Goal: Task Accomplishment & Management: Manage account settings

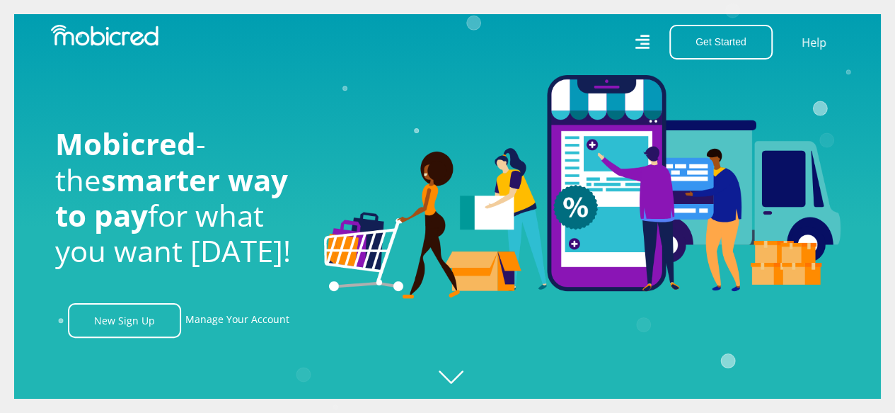
click at [641, 42] on icon at bounding box center [642, 42] width 14 height 21
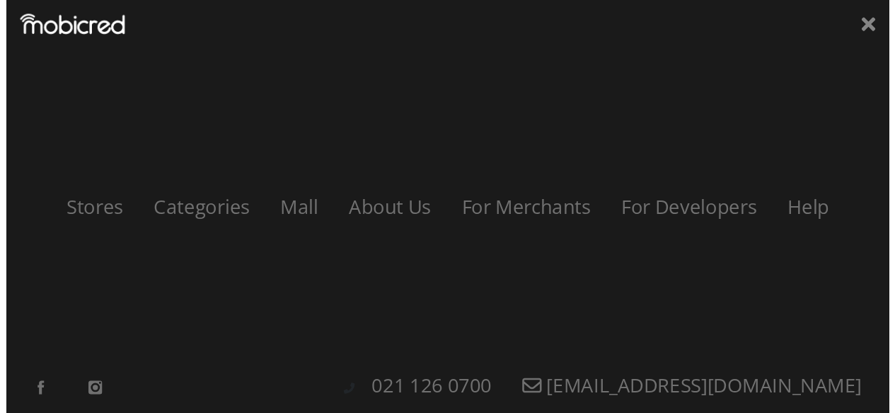
scroll to position [0, 1009]
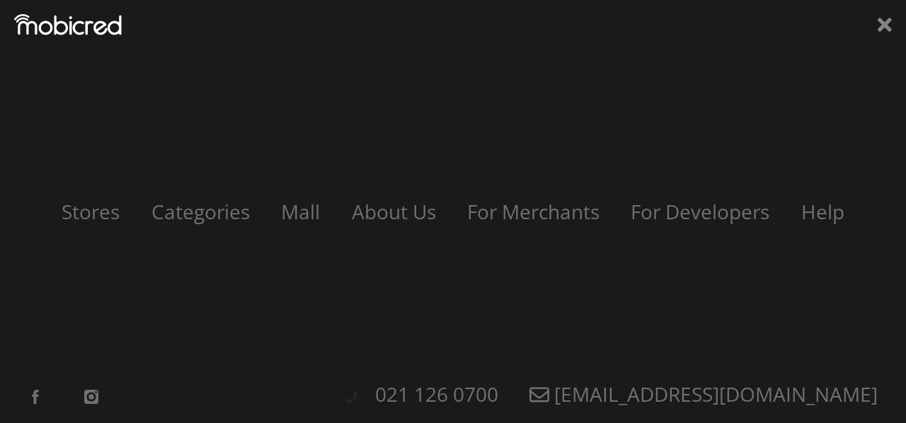
click at [891, 26] on icon at bounding box center [885, 24] width 14 height 21
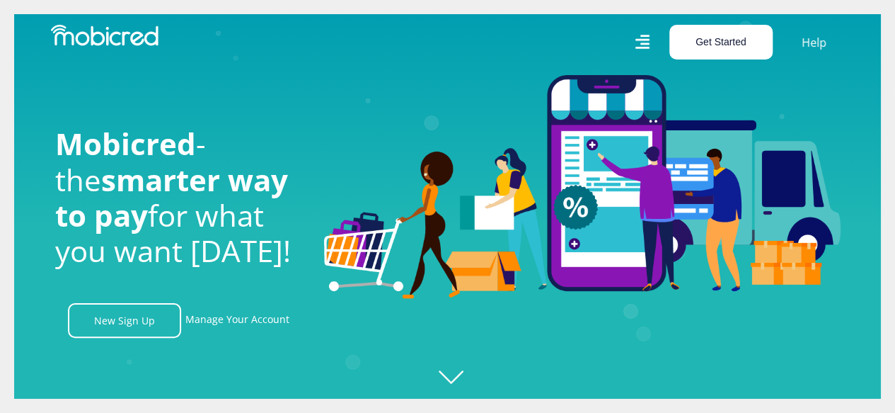
scroll to position [0, 1815]
click at [704, 44] on button "Get Started" at bounding box center [721, 42] width 103 height 35
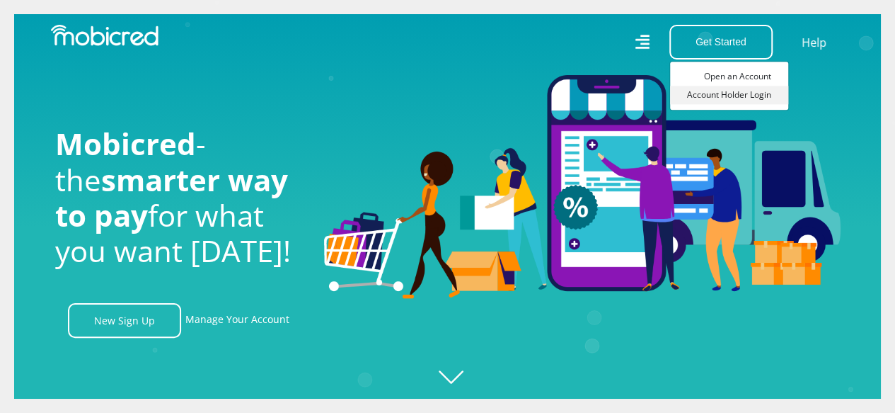
click at [709, 93] on link "Account Holder Login" at bounding box center [729, 95] width 118 height 18
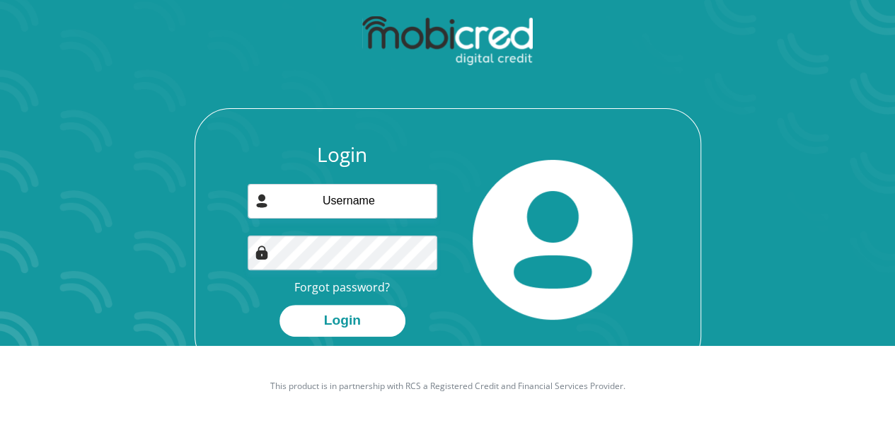
scroll to position [81, 0]
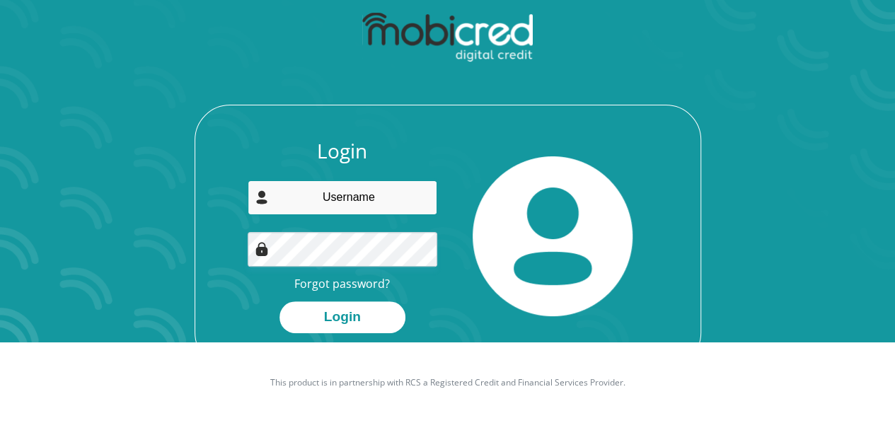
click at [305, 205] on input "email" at bounding box center [343, 197] width 190 height 35
type input "[PERSON_NAME][EMAIL_ADDRESS][DOMAIN_NAME]"
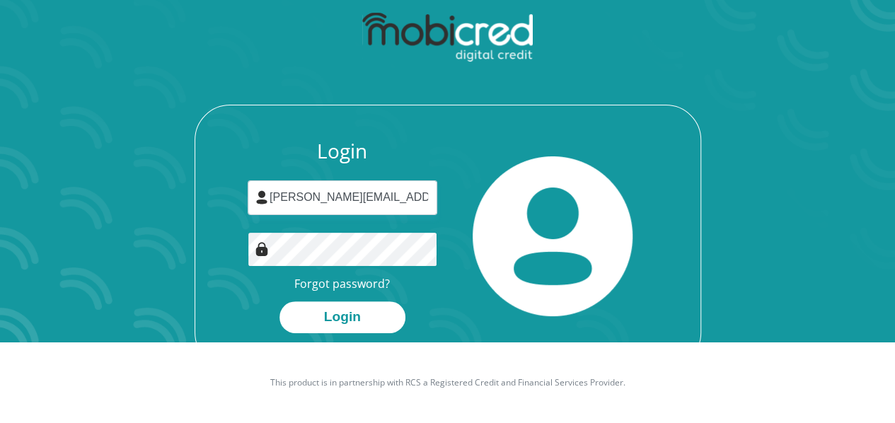
click at [280, 301] on button "Login" at bounding box center [343, 317] width 126 height 32
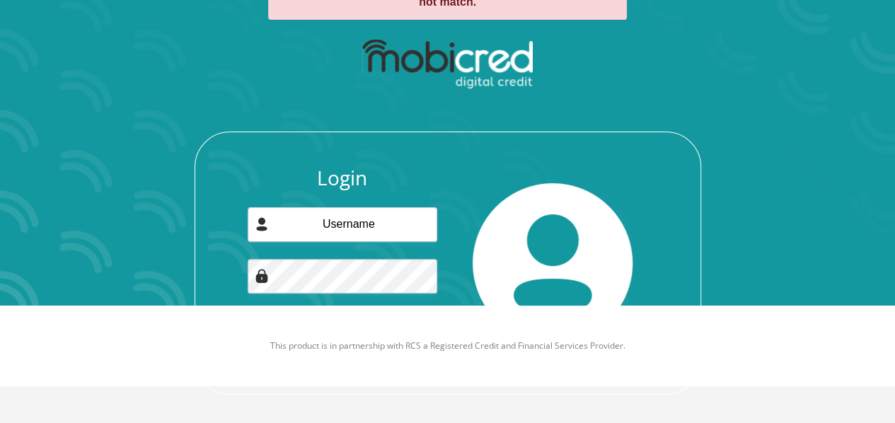
scroll to position [121, 0]
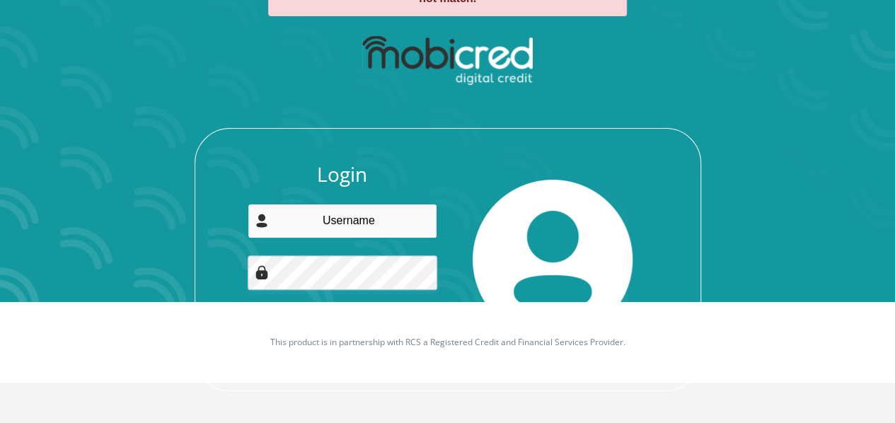
click at [350, 226] on input "email" at bounding box center [343, 221] width 190 height 35
type input "[PERSON_NAME][EMAIL_ADDRESS][DOMAIN_NAME]"
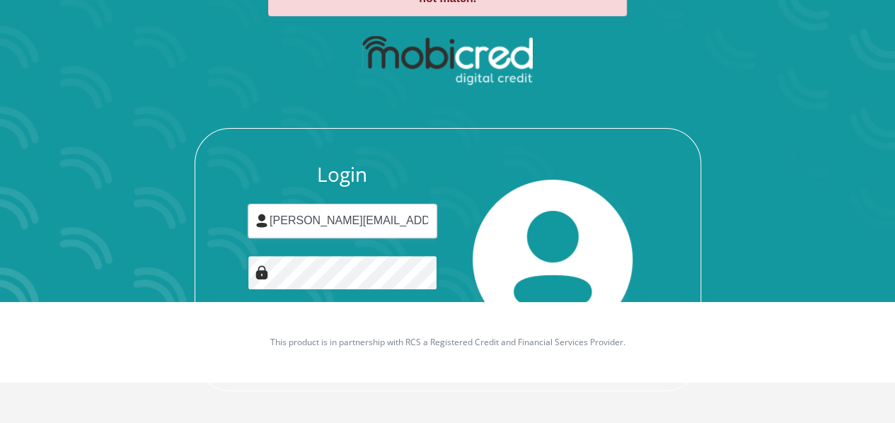
click at [280, 325] on button "Login" at bounding box center [343, 341] width 126 height 32
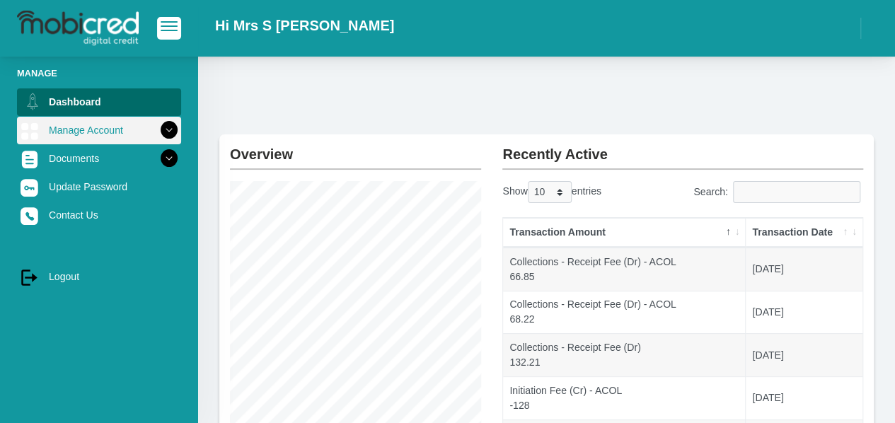
click at [69, 132] on link "Manage Account" at bounding box center [99, 130] width 164 height 27
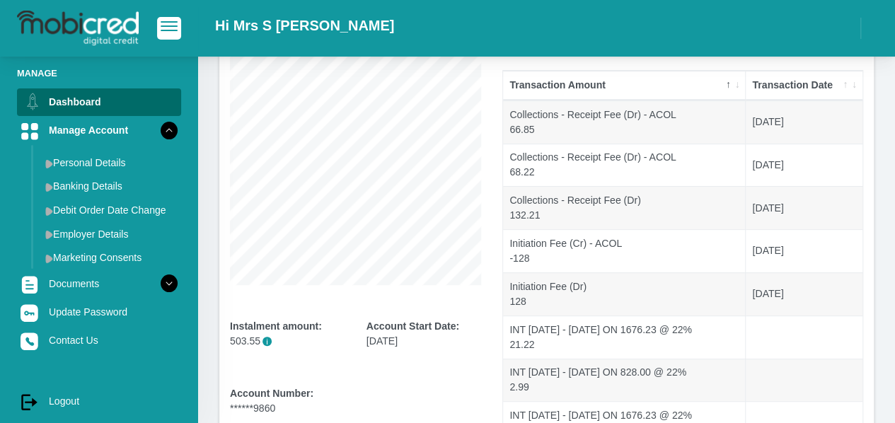
scroll to position [354, 0]
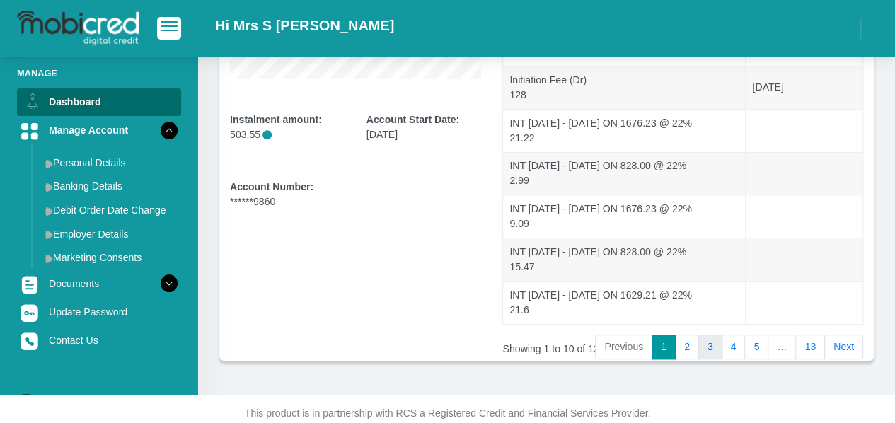
click at [723, 340] on link "3" at bounding box center [711, 347] width 24 height 25
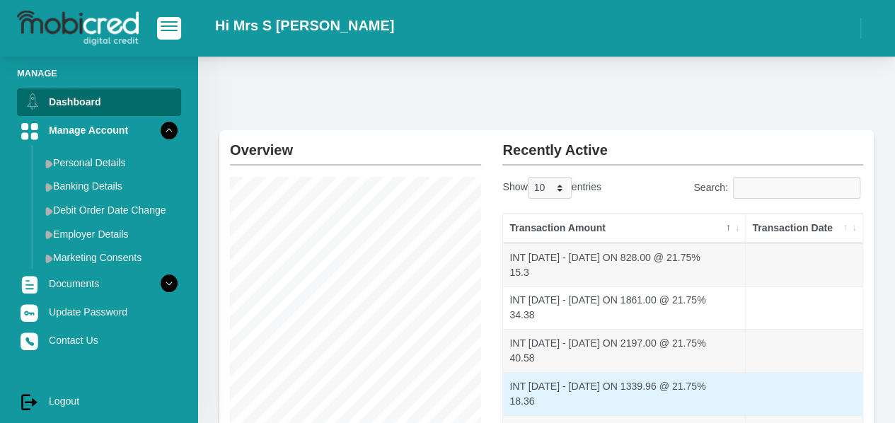
scroll to position [0, 0]
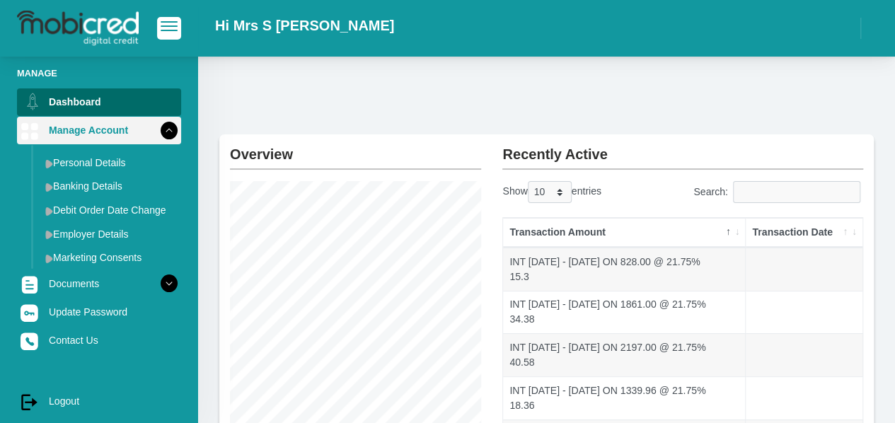
click at [159, 134] on icon at bounding box center [169, 130] width 24 height 24
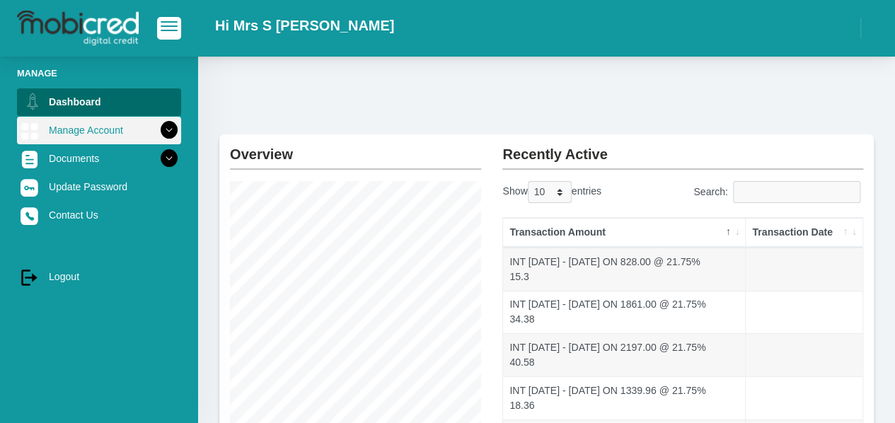
click at [159, 134] on icon at bounding box center [169, 130] width 24 height 24
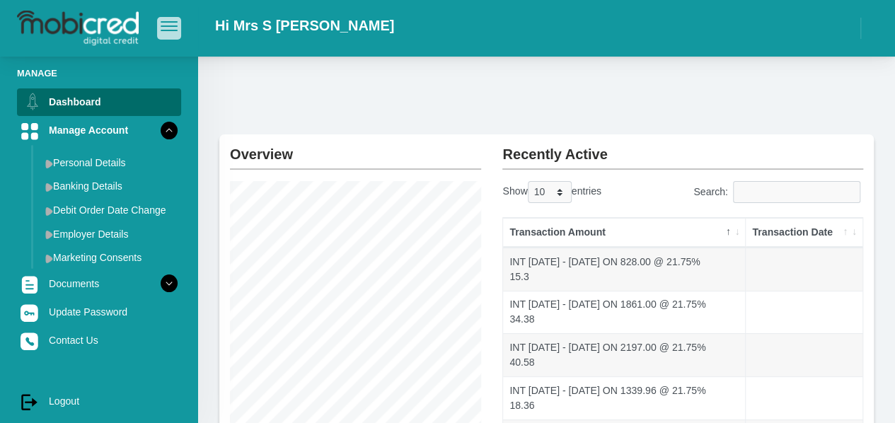
click at [168, 29] on span "button" at bounding box center [169, 26] width 17 height 10
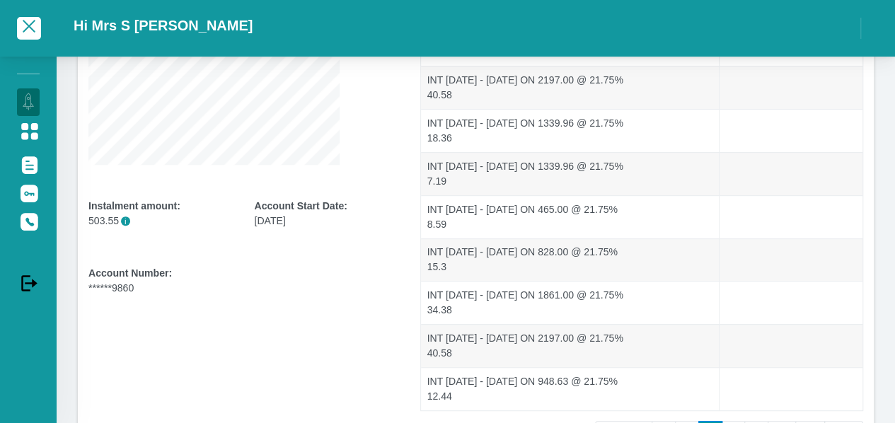
scroll to position [354, 0]
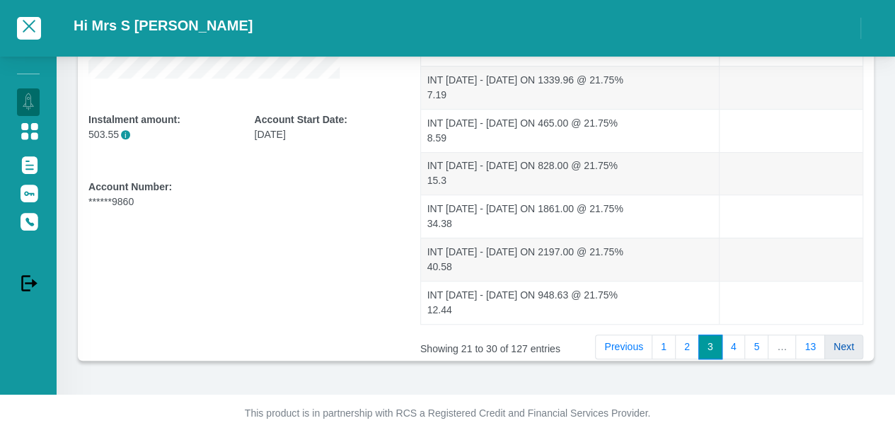
click at [844, 345] on link "Next" at bounding box center [844, 347] width 39 height 25
click at [808, 348] on link "13" at bounding box center [811, 347] width 30 height 25
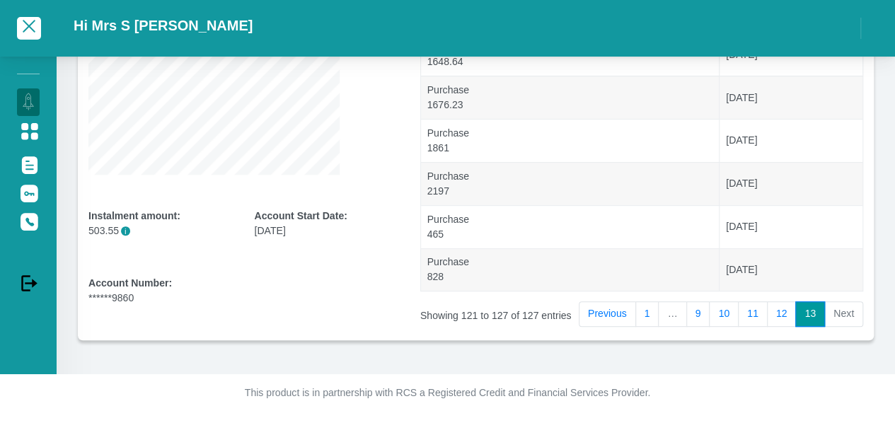
scroll to position [257, 0]
click at [805, 320] on link "13" at bounding box center [811, 314] width 30 height 25
click at [837, 313] on li "Next" at bounding box center [844, 314] width 38 height 25
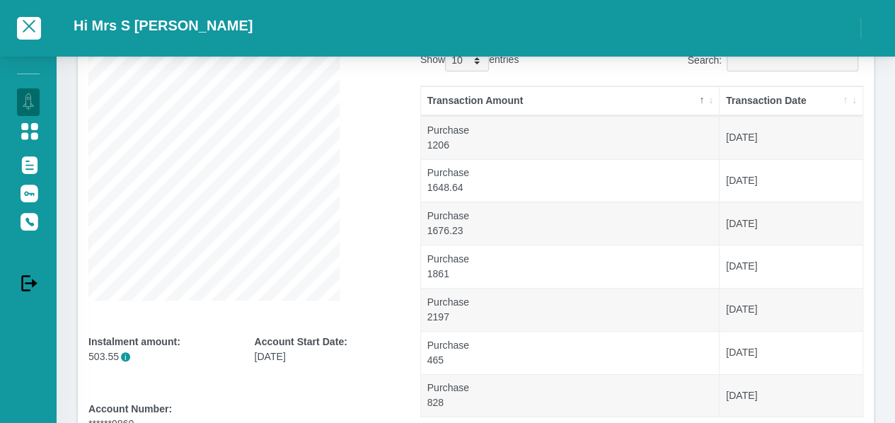
scroll to position [0, 0]
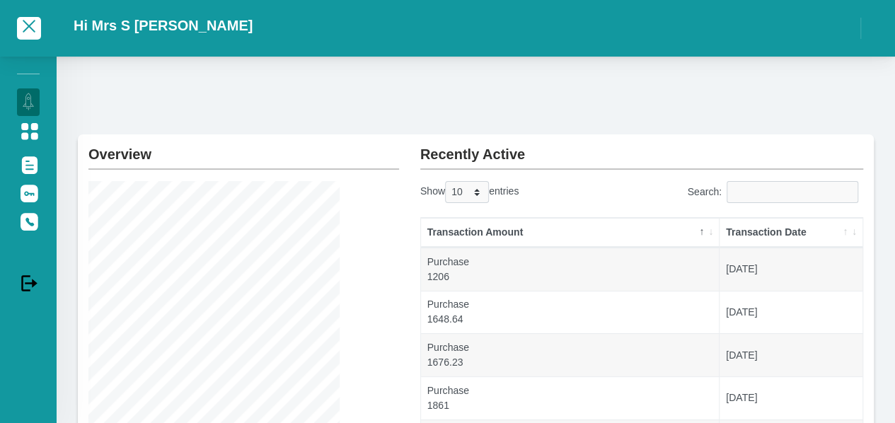
click at [619, 81] on div "Overview Instalment amount: 503.55 i Account Start Date: 12 September 2024 Acco…" at bounding box center [476, 344] width 839 height 575
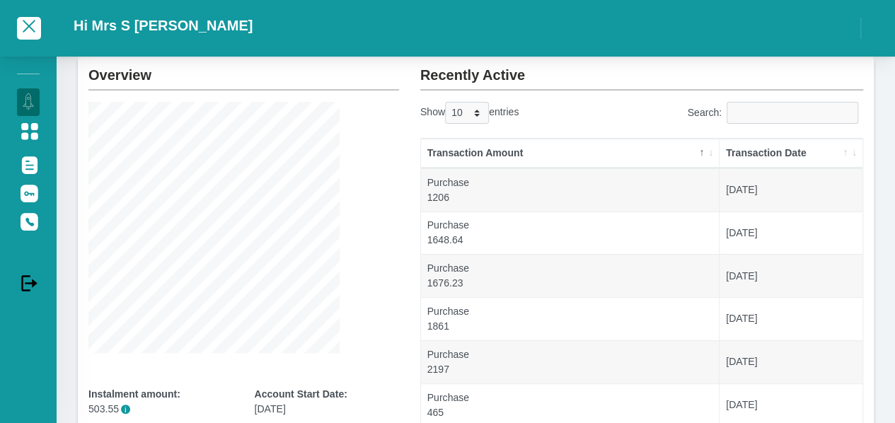
scroll to position [212, 0]
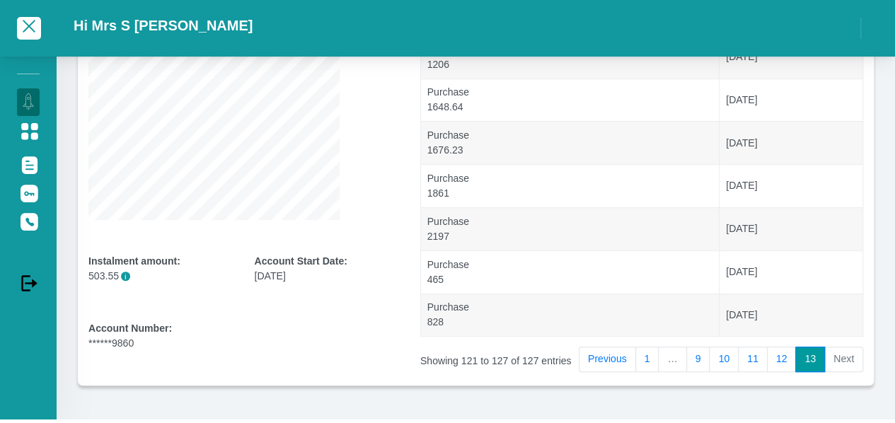
click at [108, 277] on p "503.55 i" at bounding box center [160, 276] width 144 height 15
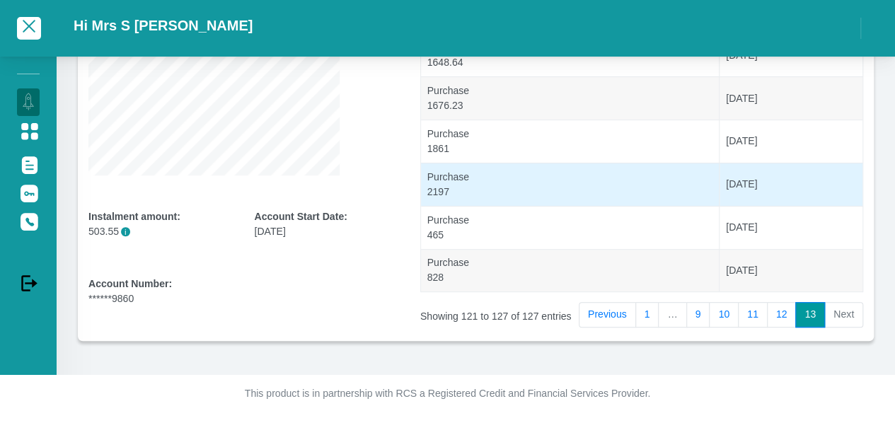
scroll to position [0, 0]
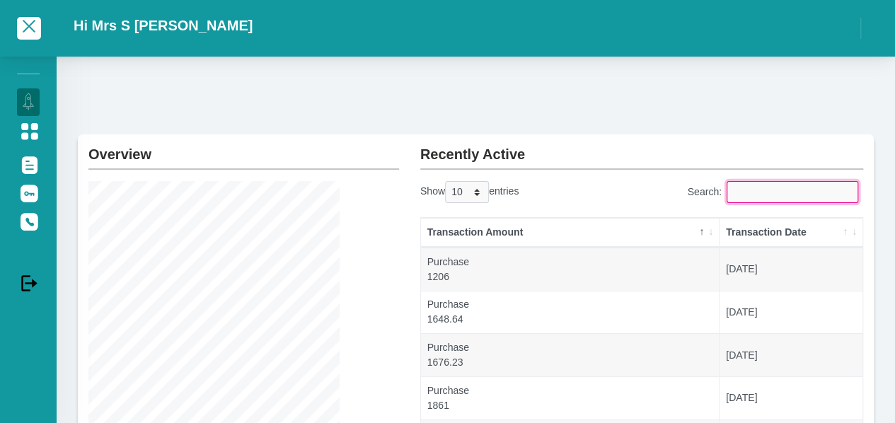
click at [790, 188] on input "Search:" at bounding box center [793, 192] width 132 height 22
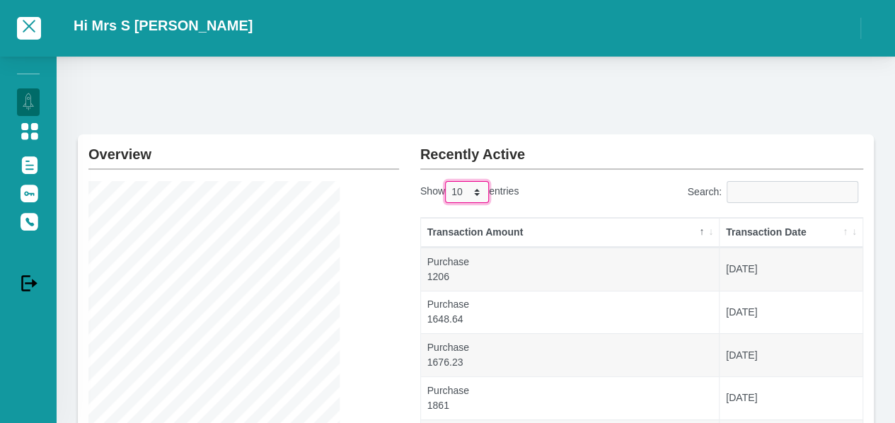
click at [477, 195] on select "10 25 50 100" at bounding box center [467, 192] width 44 height 22
click at [447, 181] on select "10 25 50 100" at bounding box center [467, 192] width 44 height 22
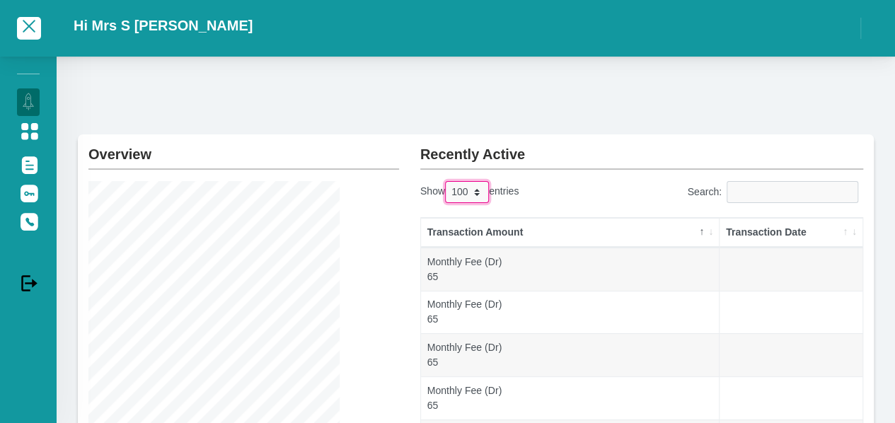
click at [478, 188] on select "10 25 50 100" at bounding box center [467, 192] width 44 height 22
select select "10"
click at [447, 181] on select "10 25 50 100" at bounding box center [467, 192] width 44 height 22
click at [364, 100] on div "Overview Instalment amount: 503.55 i Account Start Date: 12 September 2024 Acco…" at bounding box center [476, 403] width 839 height 692
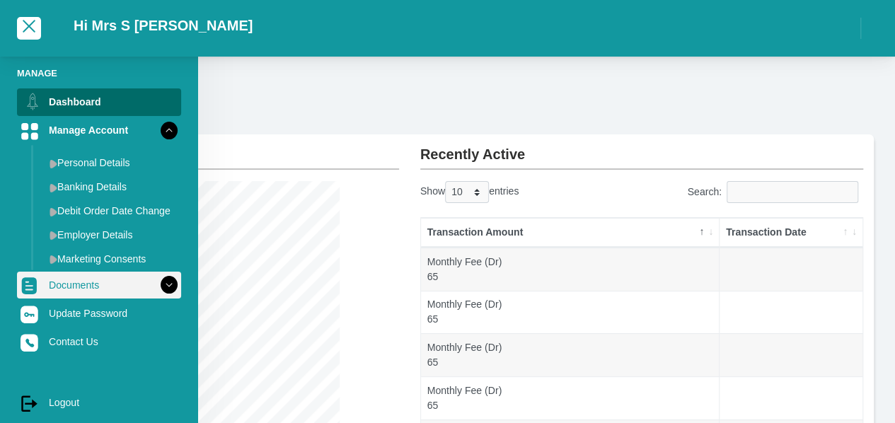
click at [173, 282] on icon at bounding box center [169, 285] width 24 height 24
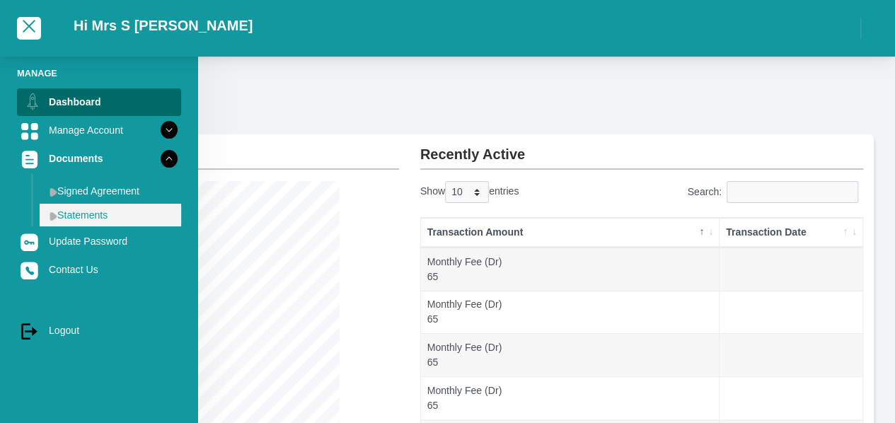
click at [121, 216] on link "Statements" at bounding box center [111, 215] width 142 height 23
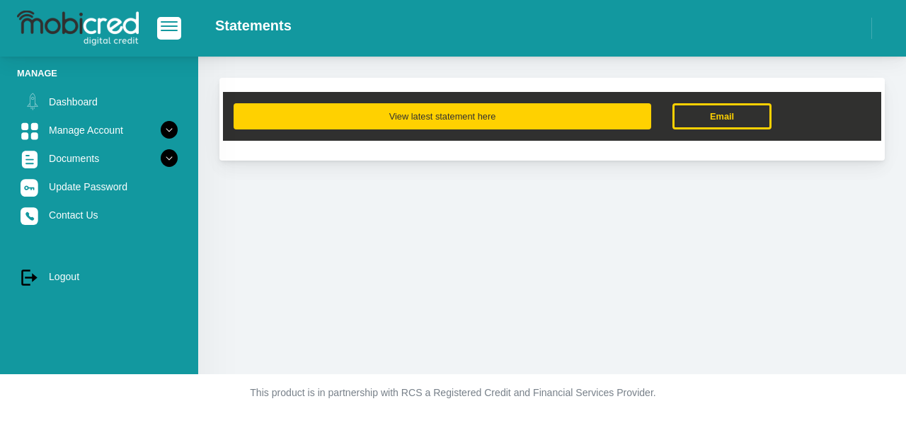
click at [371, 119] on button "View latest statement here" at bounding box center [443, 116] width 418 height 26
